Goal: Task Accomplishment & Management: Use online tool/utility

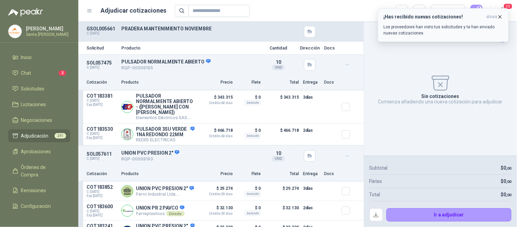
click at [500, 16] on icon "button" at bounding box center [501, 17] width 6 height 6
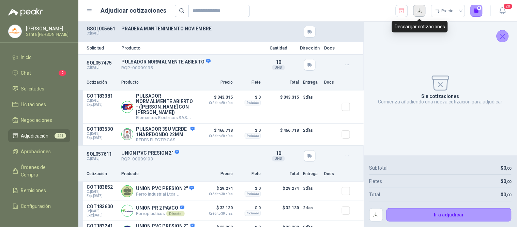
click at [420, 9] on button "button" at bounding box center [420, 11] width 12 height 12
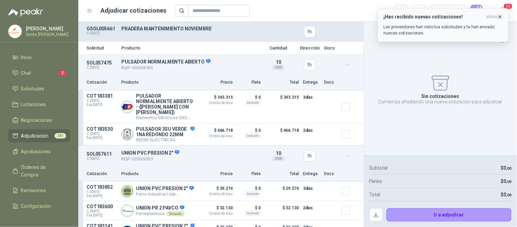
click at [502, 15] on icon "button" at bounding box center [500, 16] width 3 height 3
